Goal: Browse casually: Explore the website without a specific task or goal

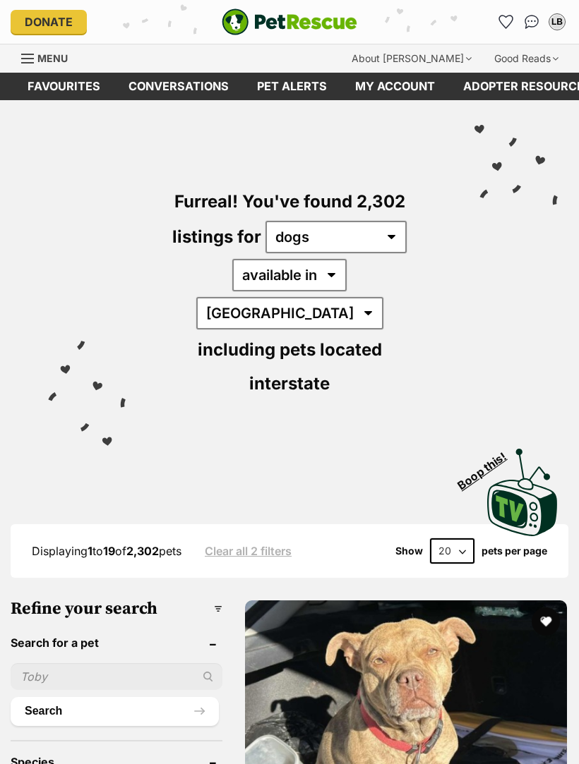
click at [249, 23] on img "PetRescue" at bounding box center [290, 21] width 136 height 27
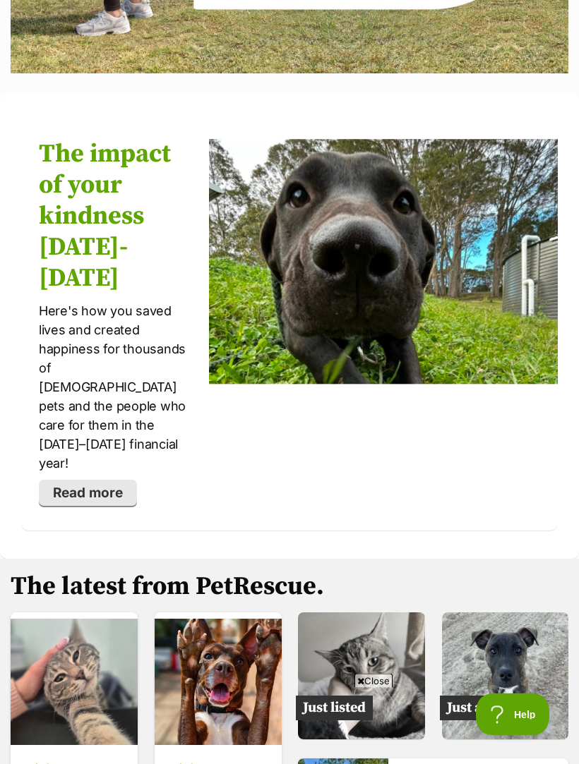
scroll to position [2825, 0]
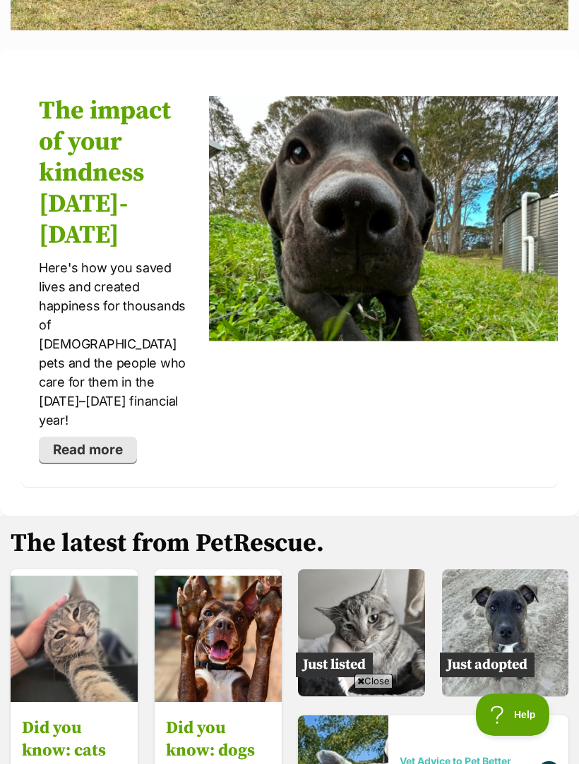
click at [529, 570] on img at bounding box center [505, 633] width 127 height 127
